Goal: Find specific page/section

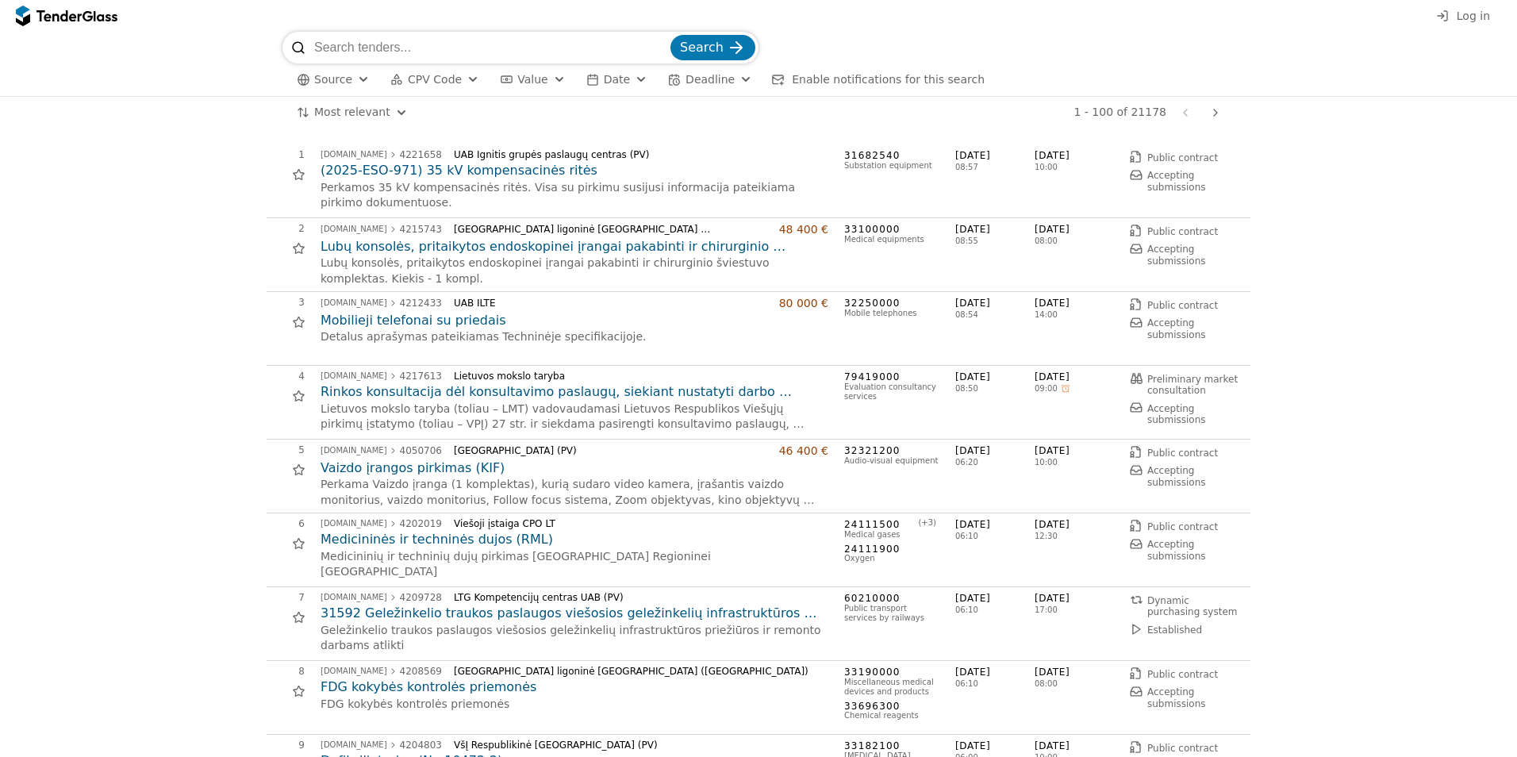
click at [468, 51] on input "search" at bounding box center [490, 48] width 353 height 32
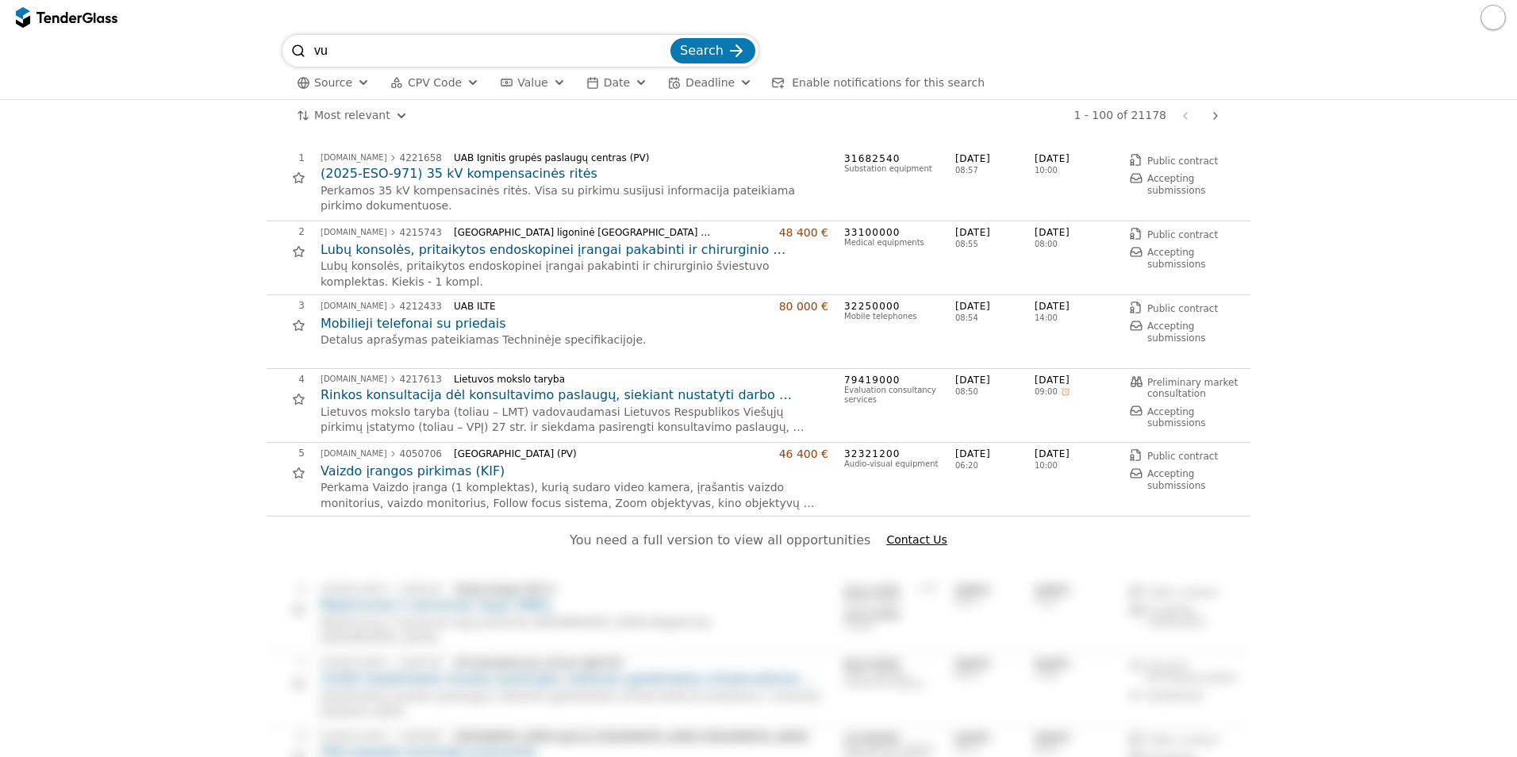
type input "v"
click at [360, 83] on div "button" at bounding box center [363, 83] width 57 height 54
click at [348, 120] on div at bounding box center [346, 115] width 13 height 13
click at [359, 86] on div "button" at bounding box center [363, 83] width 57 height 54
click at [1499, 25] on button "button" at bounding box center [1492, 17] width 25 height 25
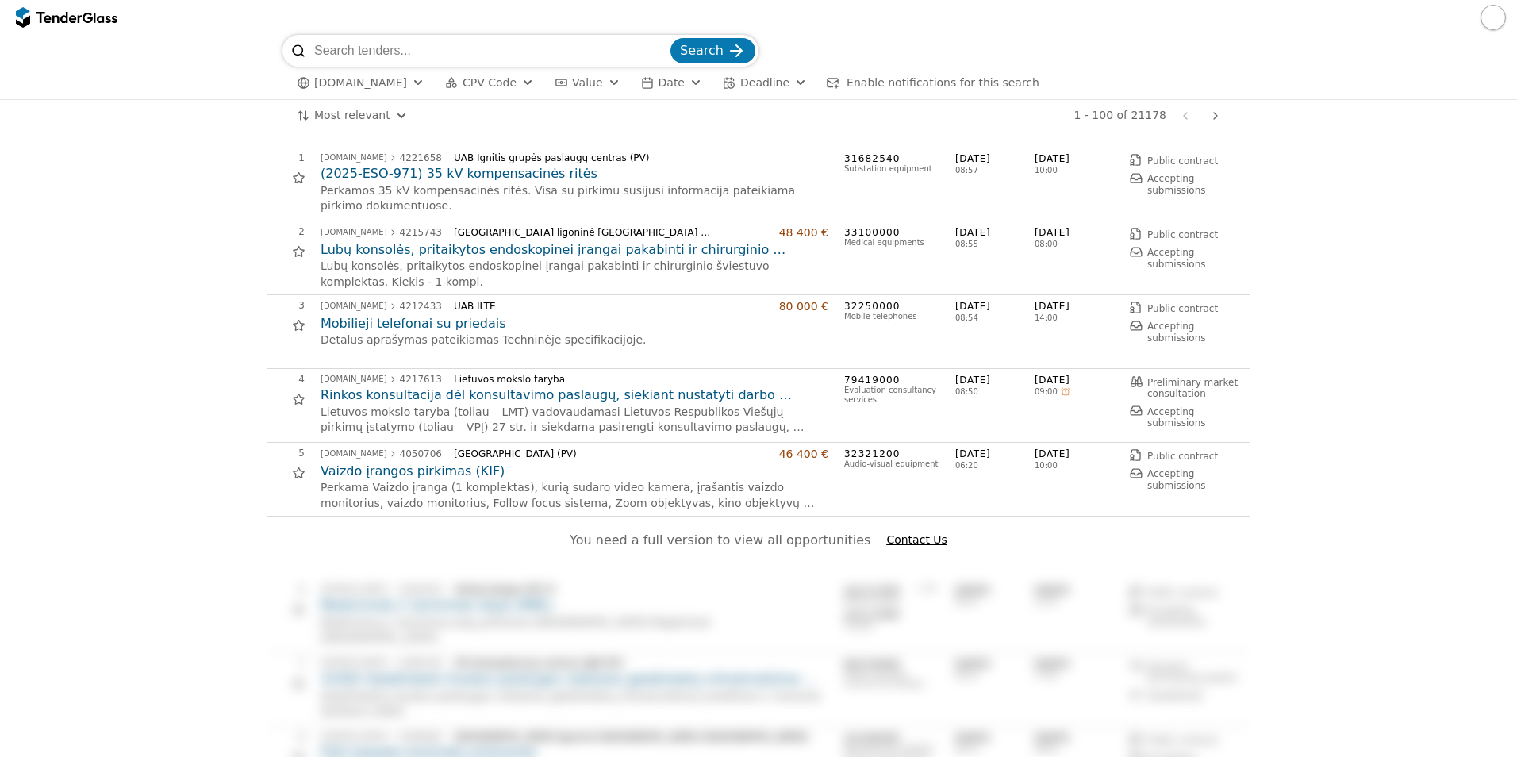
click at [602, 62] on input "search" at bounding box center [490, 51] width 353 height 32
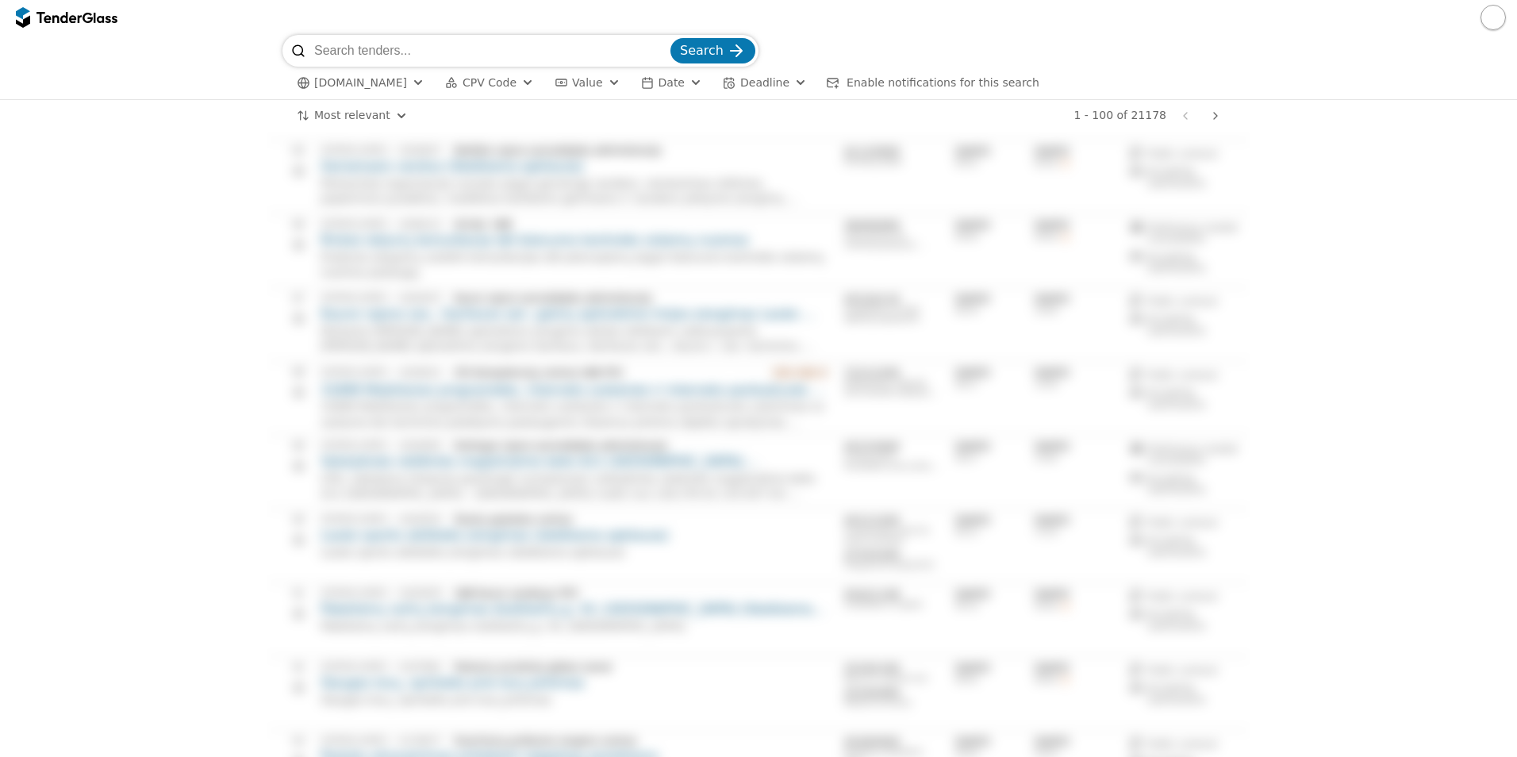
scroll to position [6902, 0]
